Goal: Information Seeking & Learning: Learn about a topic

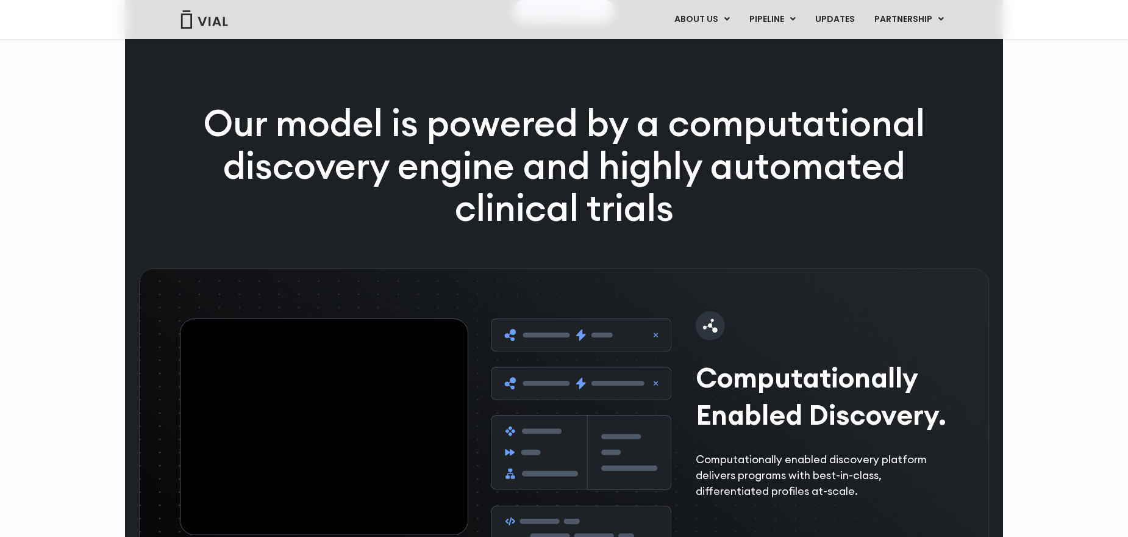
scroll to position [1769, 0]
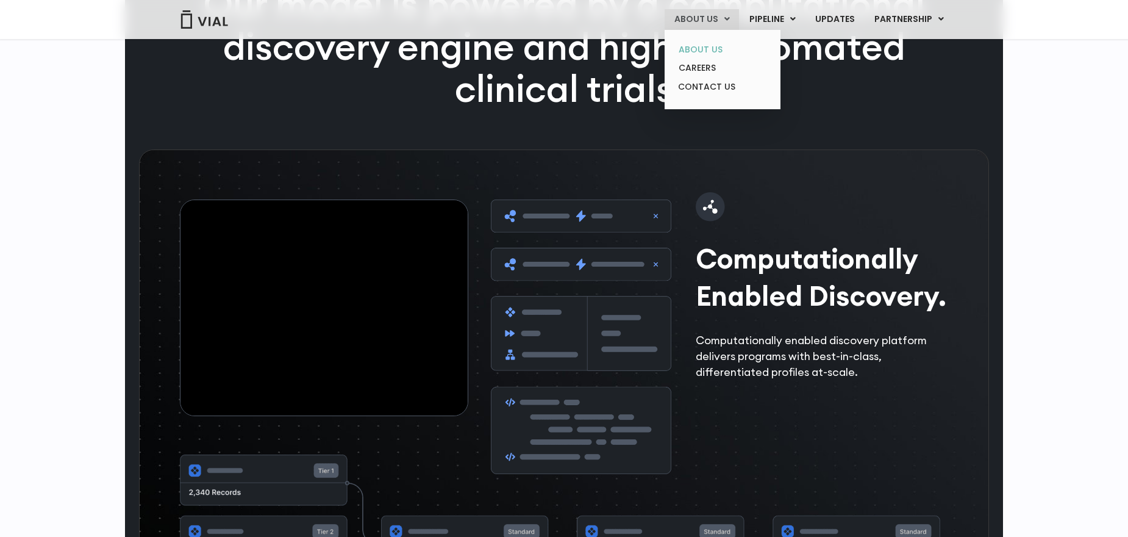
click at [707, 52] on link "ABOUT US" at bounding box center [722, 49] width 107 height 19
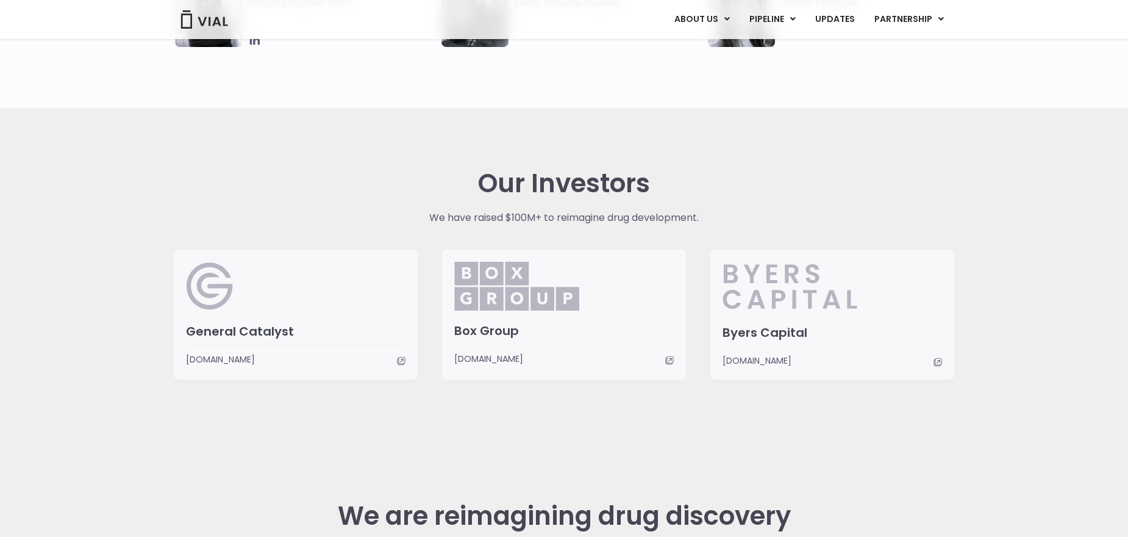
scroll to position [3039, 0]
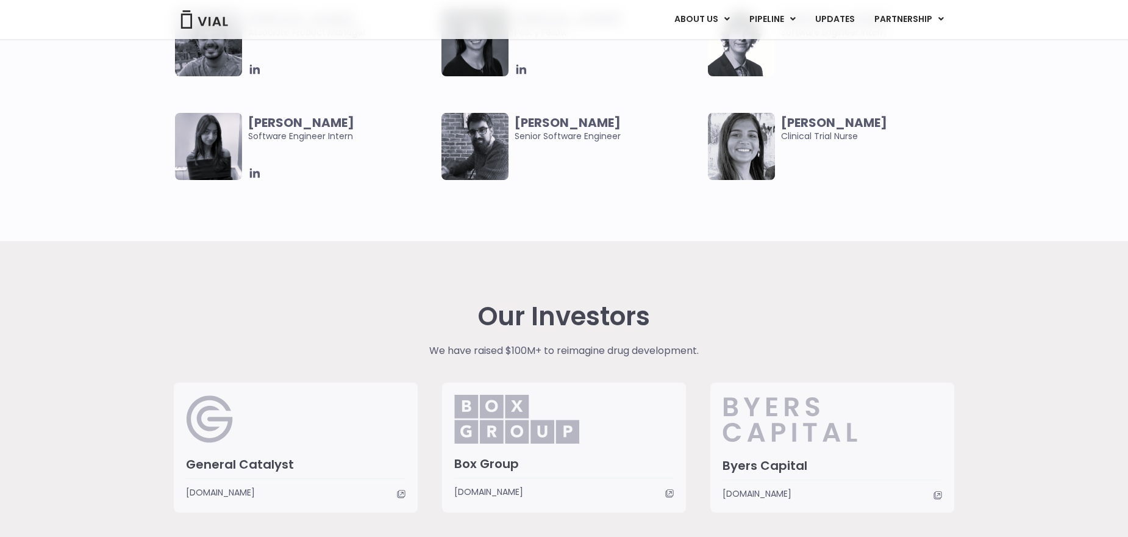
click at [967, 286] on div "Our Investors We have raised $100M+ to reimagine drug development. General Cata…" at bounding box center [564, 407] width 1128 height 332
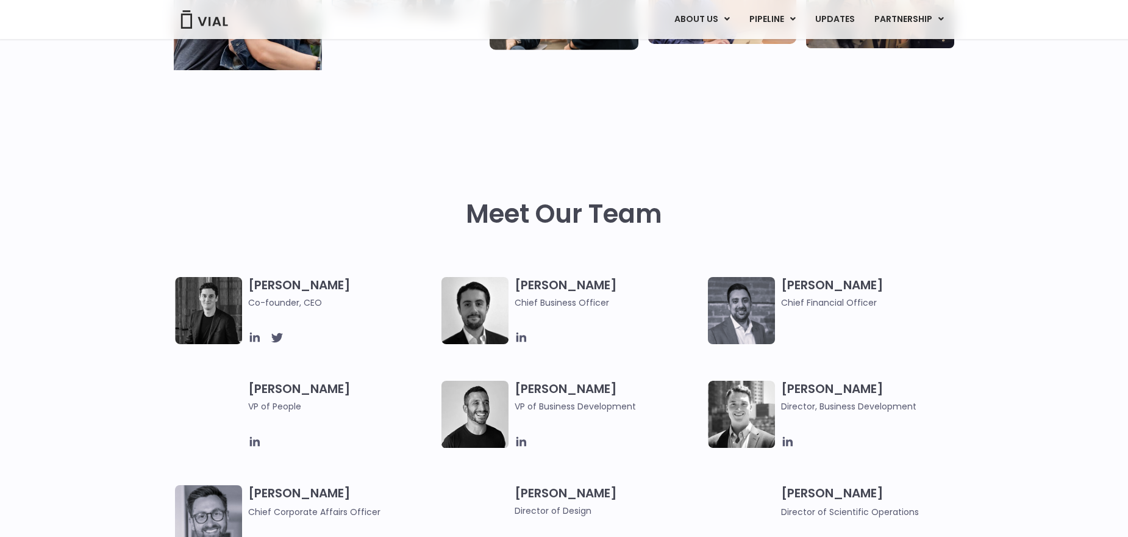
scroll to position [538, 0]
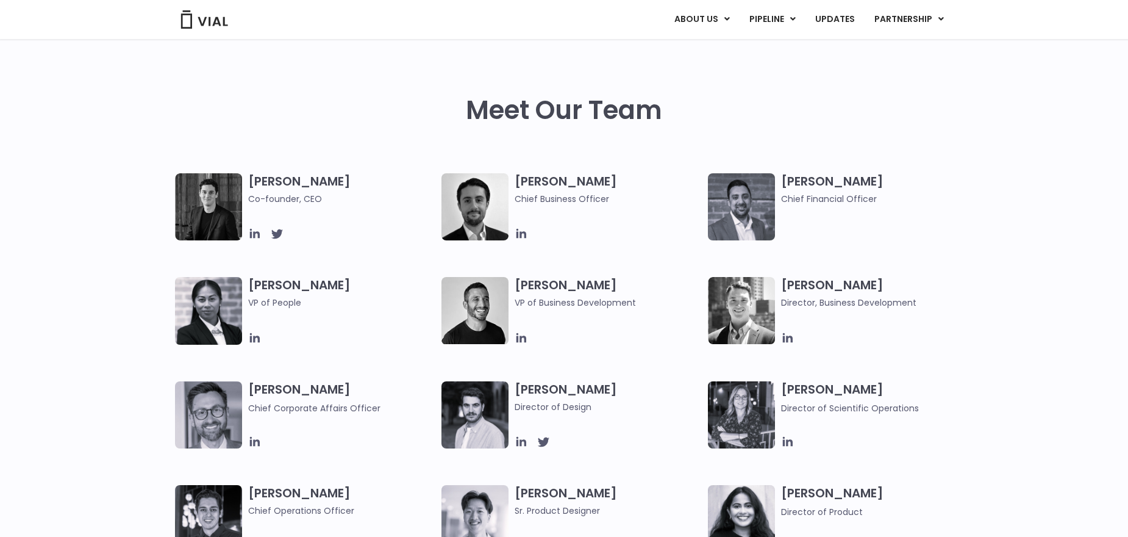
click at [1004, 91] on div "Meet Our Team" at bounding box center [564, 87] width 1128 height 173
click at [1061, 268] on div "Simon Burns Co-founder, CEO Max James Chief Business Officer Samir Meghji Chief…" at bounding box center [564, 432] width 1128 height 519
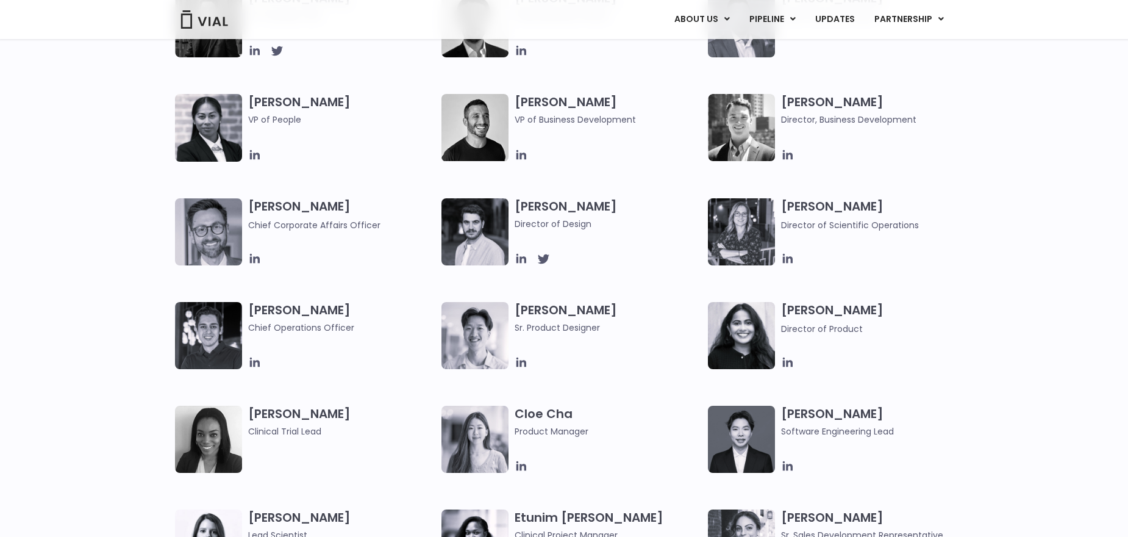
scroll to position [1281, 0]
